Goal: Transaction & Acquisition: Purchase product/service

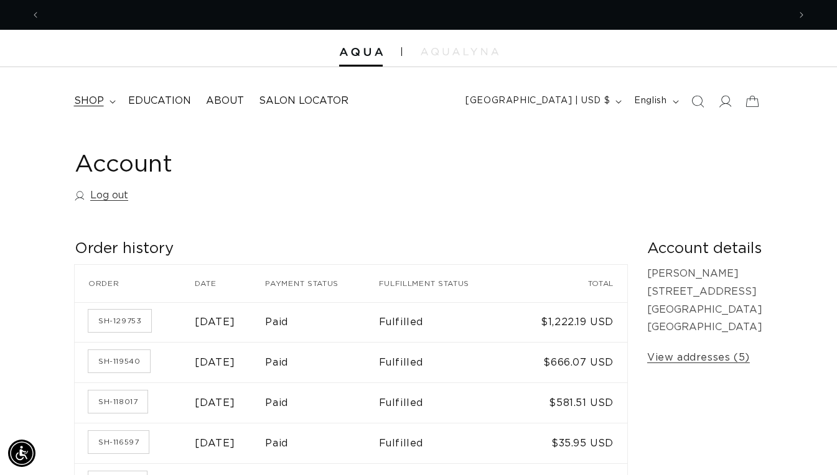
click at [90, 102] on span "shop" at bounding box center [89, 101] width 30 height 13
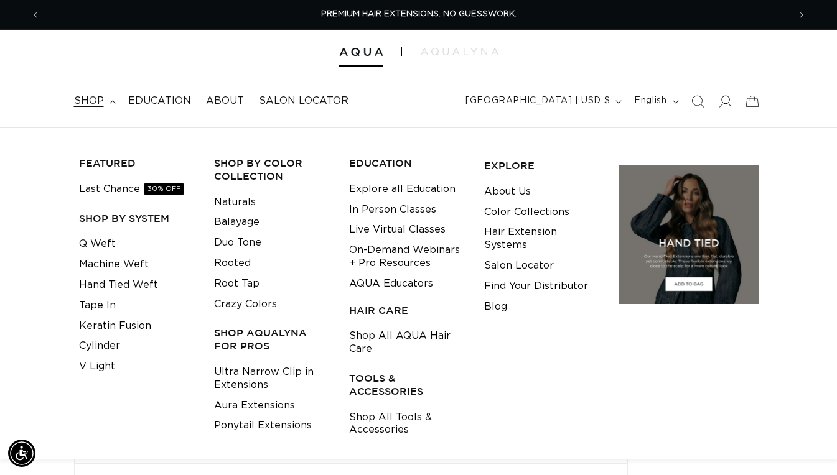
click at [90, 187] on link "Last Chance 30% OFF" at bounding box center [131, 189] width 105 height 21
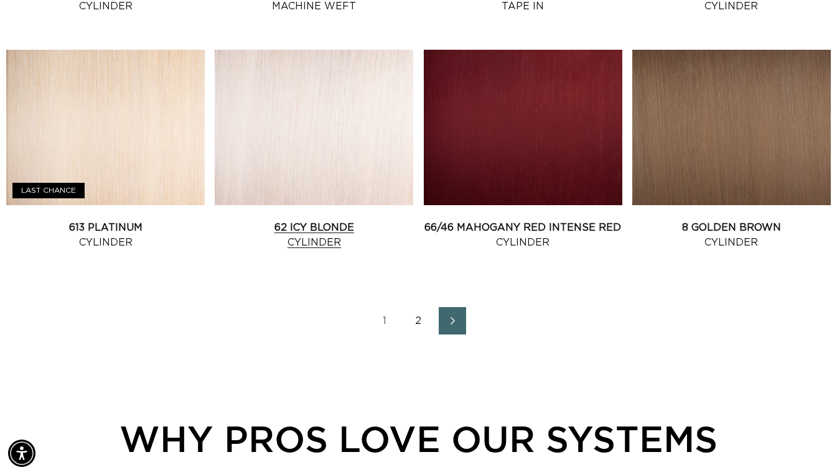
scroll to position [1408, 0]
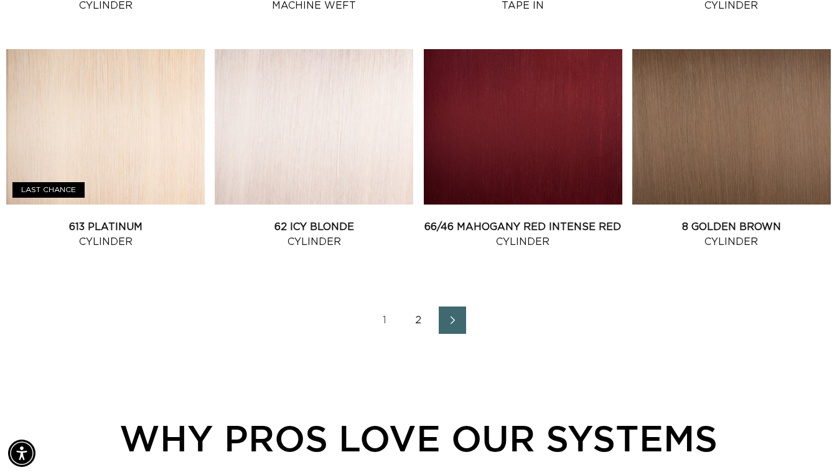
click at [453, 325] on span "Next page" at bounding box center [452, 320] width 8 height 15
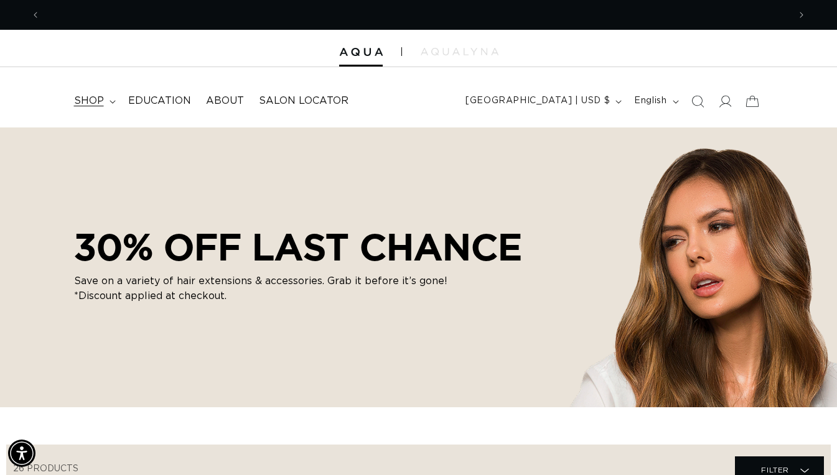
scroll to position [0, 1496]
click at [86, 101] on span "shop" at bounding box center [89, 101] width 30 height 13
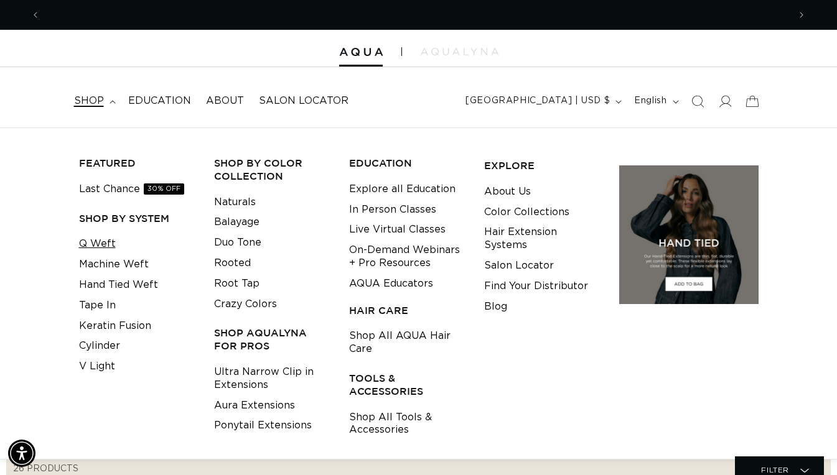
scroll to position [0, 748]
click at [99, 243] on link "Q Weft" at bounding box center [97, 244] width 37 height 21
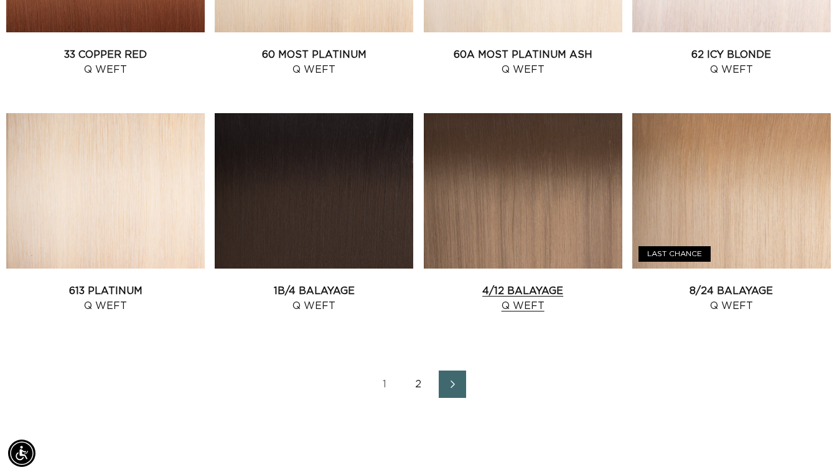
click at [508, 284] on link "4/12 Balayage Q Weft" at bounding box center [523, 299] width 198 height 30
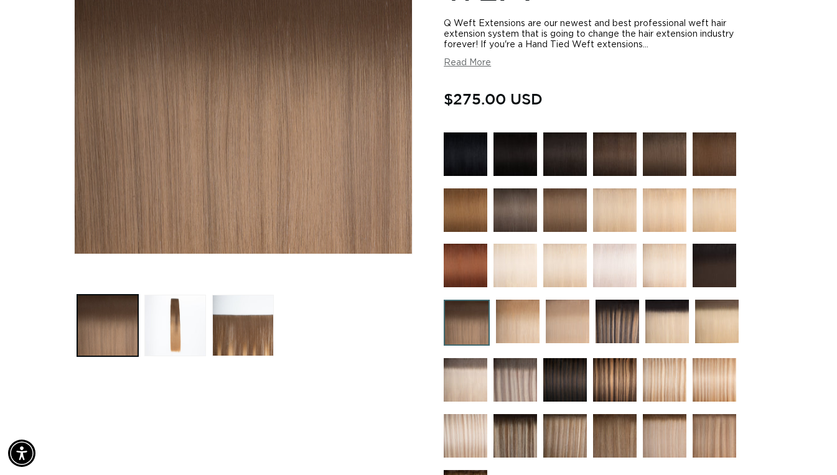
scroll to position [257, 0]
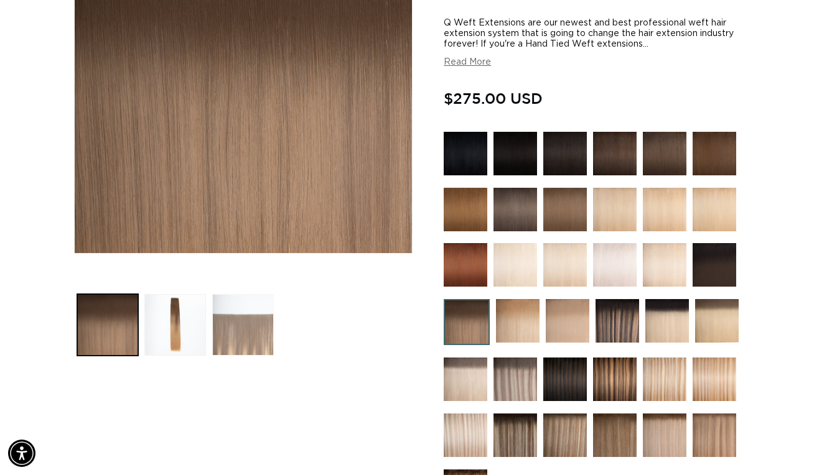
click at [244, 336] on button "Load image 3 in gallery view" at bounding box center [243, 325] width 62 height 62
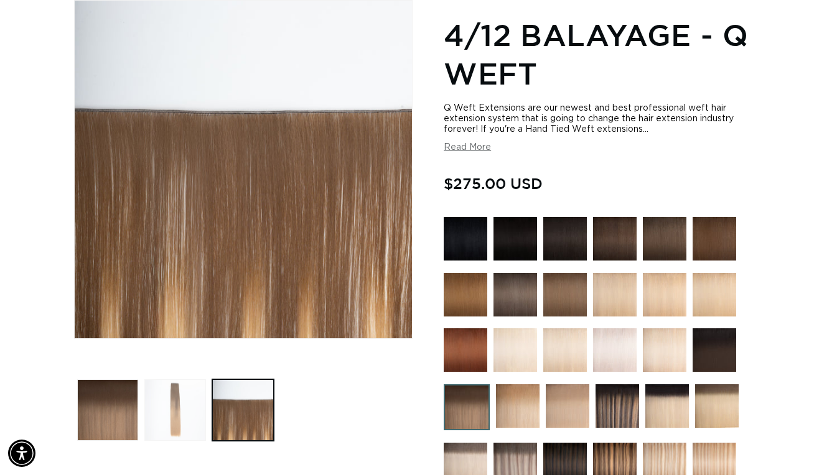
scroll to position [0, 0]
click at [177, 419] on button "Load image 2 in gallery view" at bounding box center [175, 410] width 62 height 62
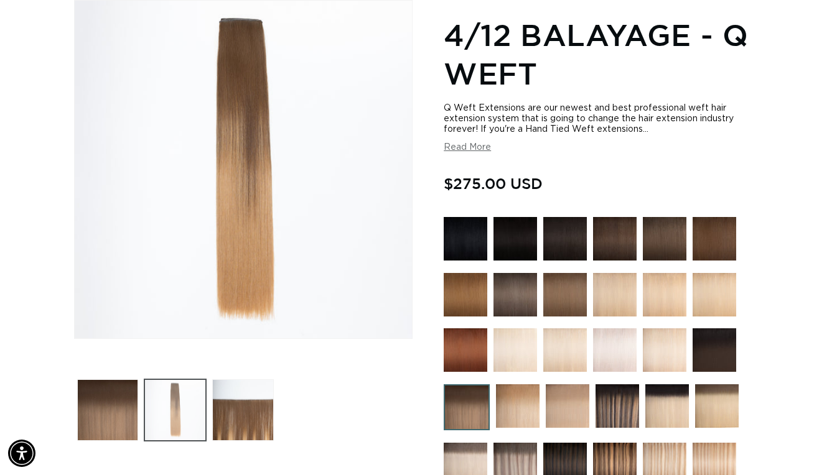
scroll to position [0, 1496]
click at [609, 452] on img at bounding box center [615, 465] width 44 height 44
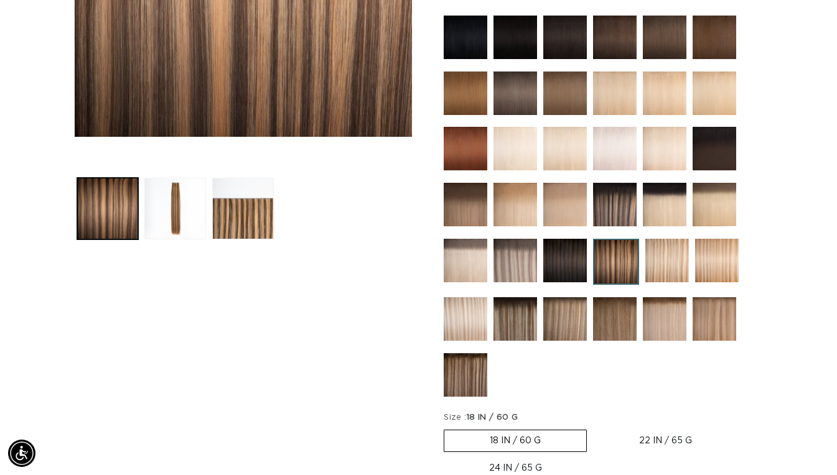
scroll to position [0, 1496]
click at [452, 384] on img at bounding box center [465, 375] width 44 height 44
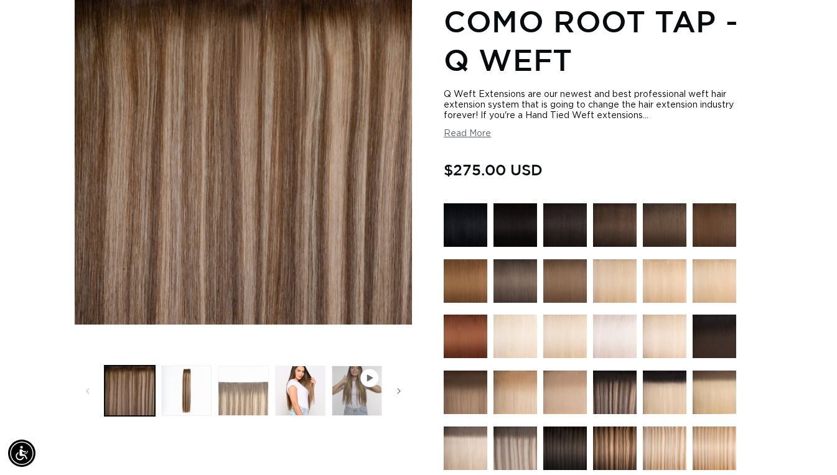
scroll to position [0, 748]
click at [294, 388] on button "Load image 4 in gallery view" at bounding box center [300, 391] width 50 height 50
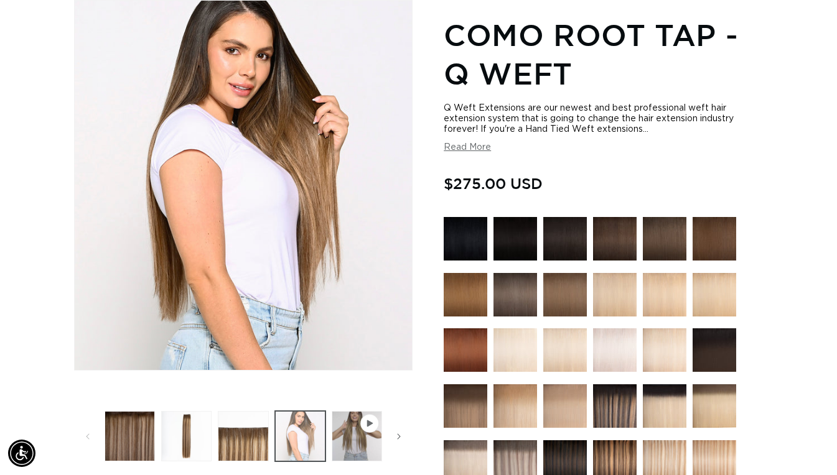
scroll to position [0, 0]
click at [236, 447] on button "Load image 3 in gallery view" at bounding box center [243, 436] width 50 height 50
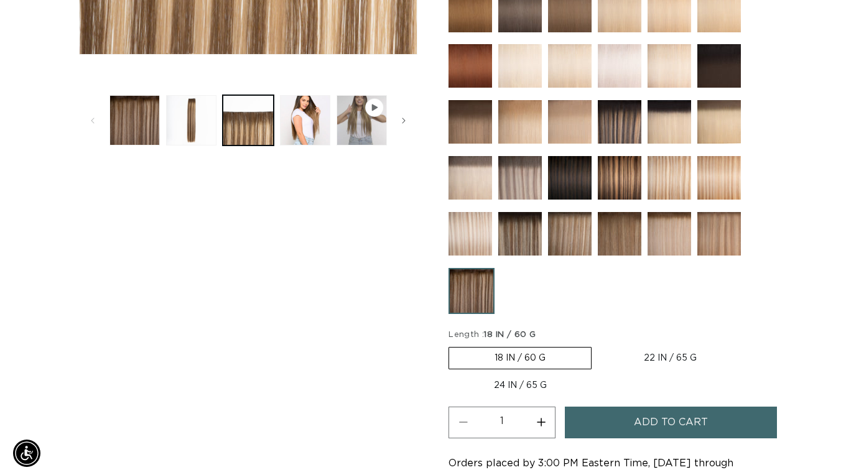
scroll to position [0, 748]
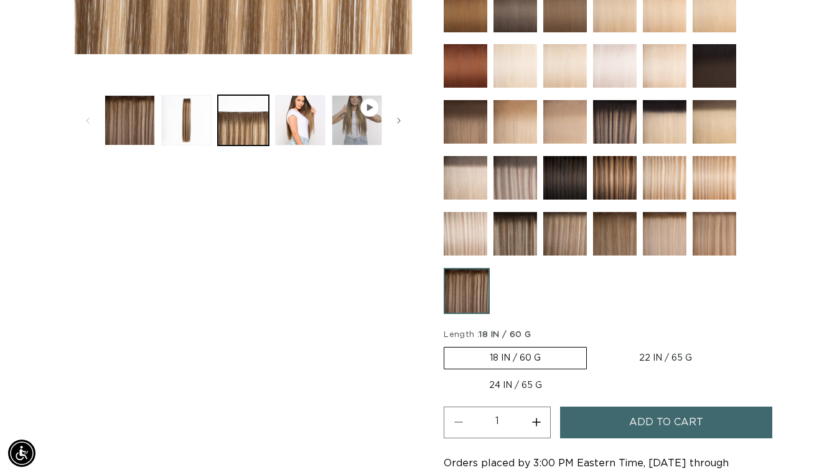
click at [657, 421] on span "Add to cart" at bounding box center [666, 423] width 74 height 32
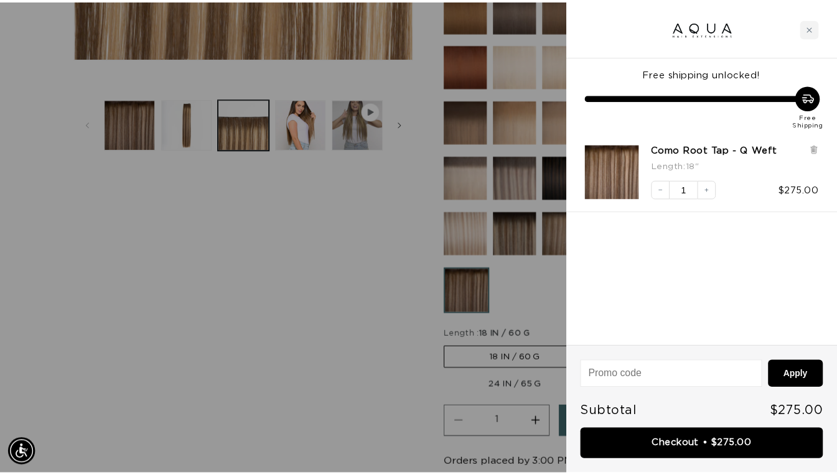
scroll to position [0, 0]
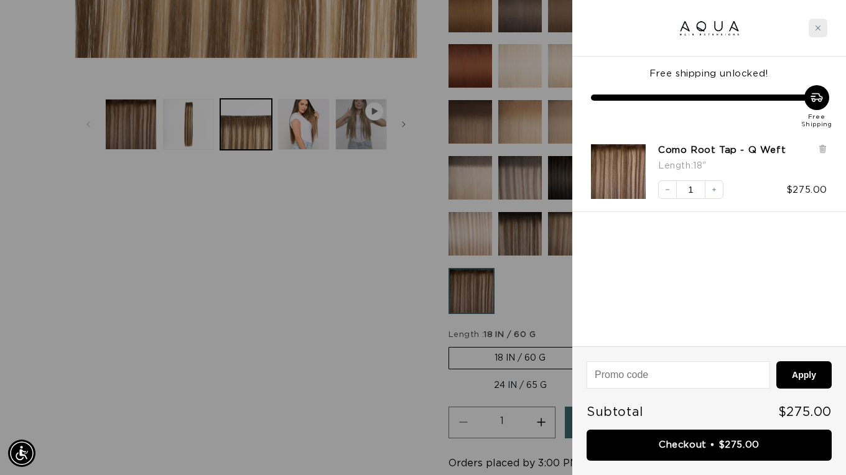
click at [816, 24] on div "Close cart" at bounding box center [818, 28] width 19 height 19
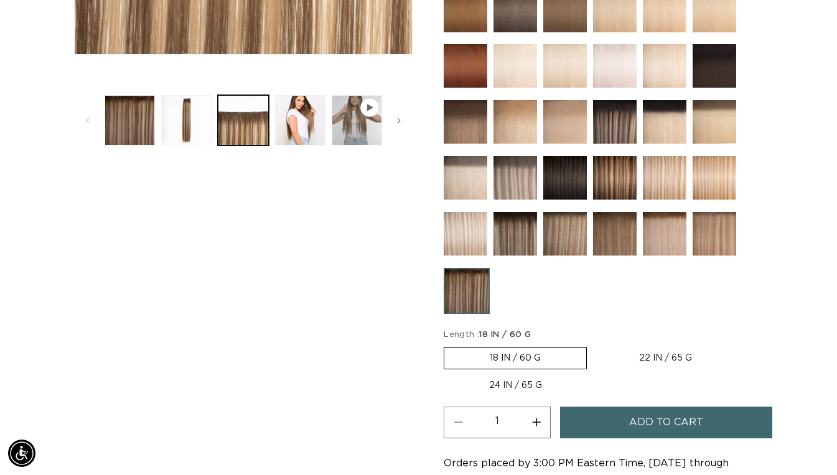
click at [721, 56] on img at bounding box center [714, 66] width 44 height 44
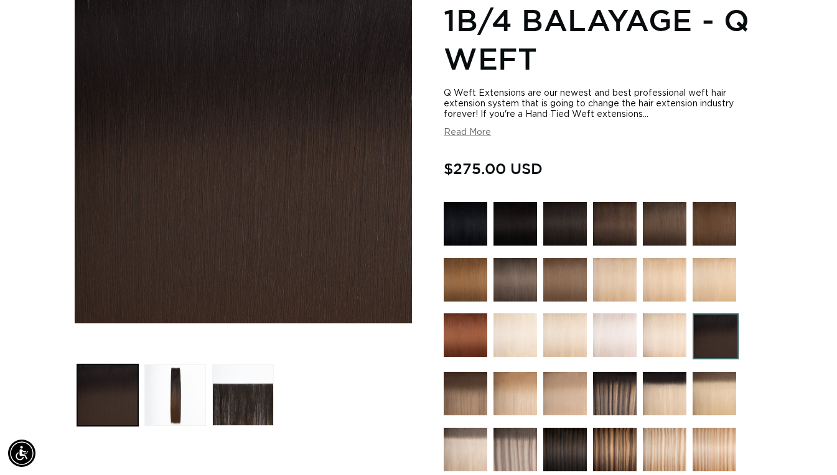
scroll to position [227, 0]
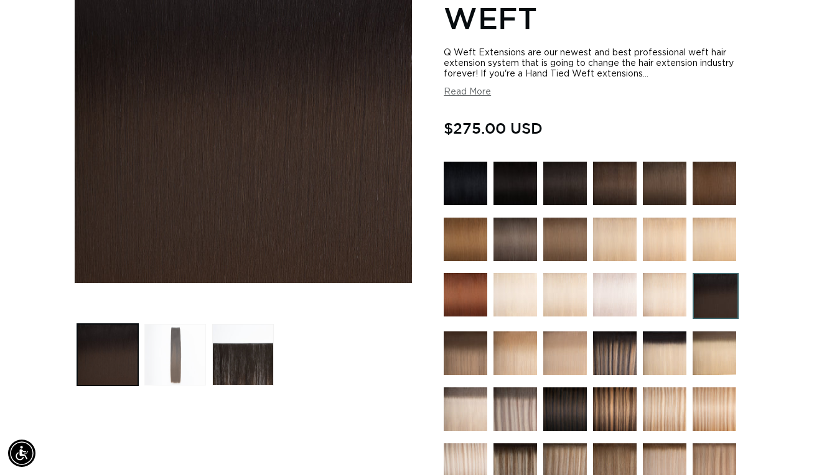
click at [172, 339] on button "Load image 2 in gallery view" at bounding box center [175, 355] width 62 height 62
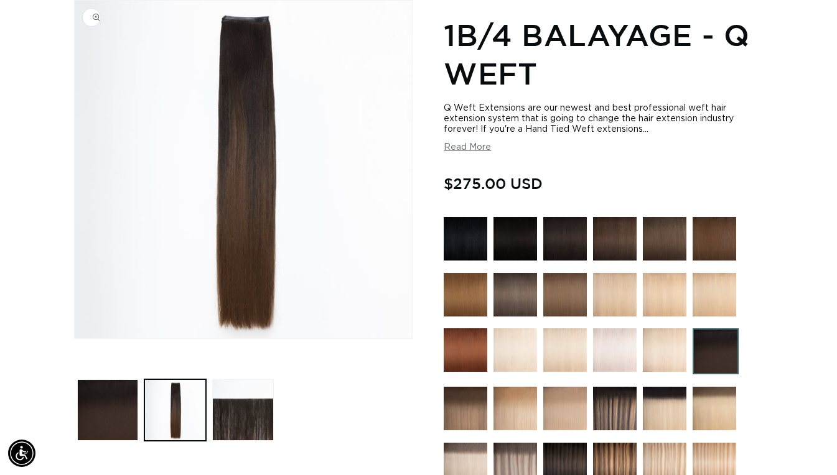
scroll to position [0, 1496]
click at [603, 406] on img at bounding box center [615, 409] width 44 height 44
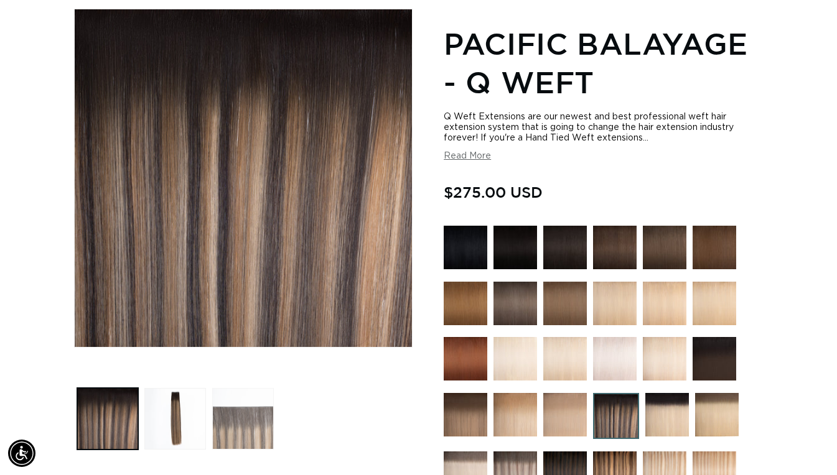
click at [228, 430] on button "Load image 3 in gallery view" at bounding box center [243, 419] width 62 height 62
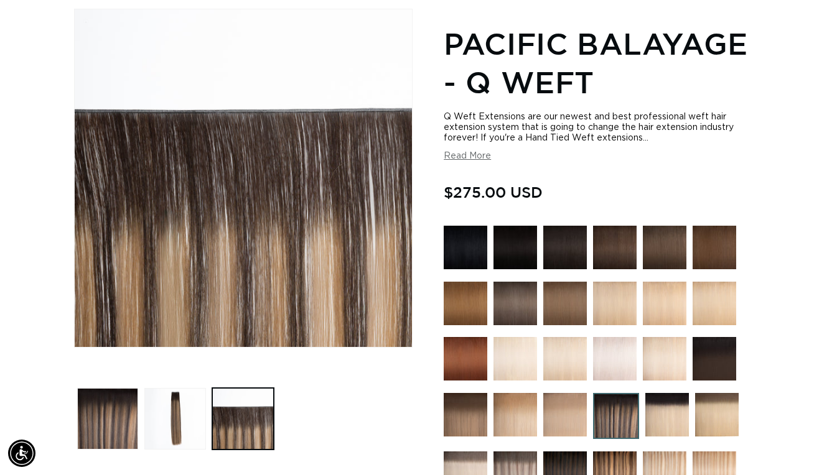
click at [718, 350] on img at bounding box center [714, 359] width 44 height 44
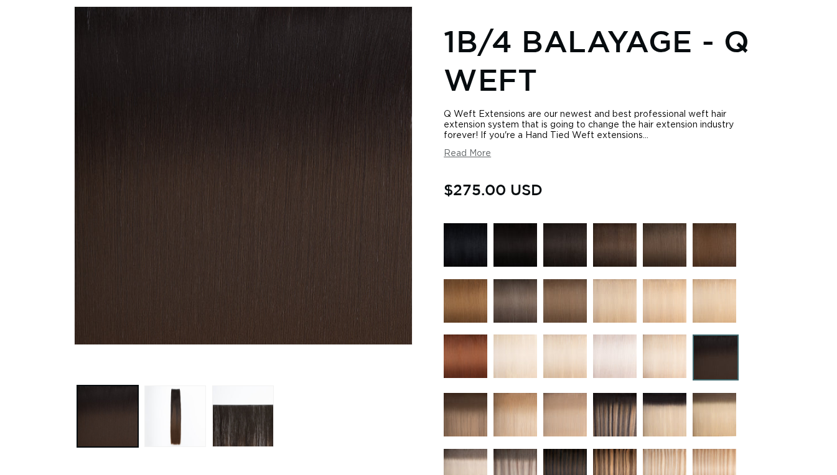
scroll to position [0, 748]
click at [618, 405] on img at bounding box center [615, 415] width 44 height 44
